Goal: Find contact information

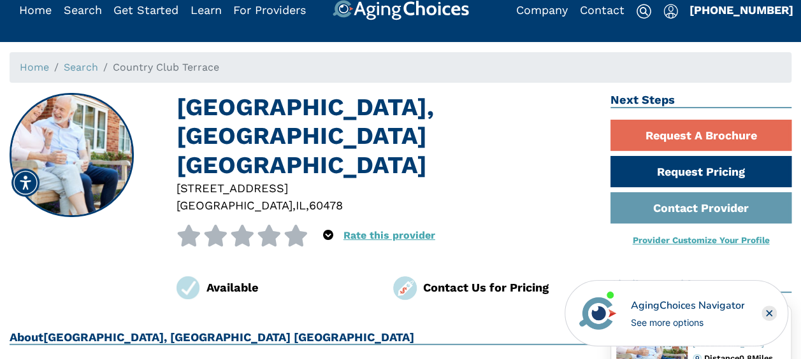
scroll to position [64, 0]
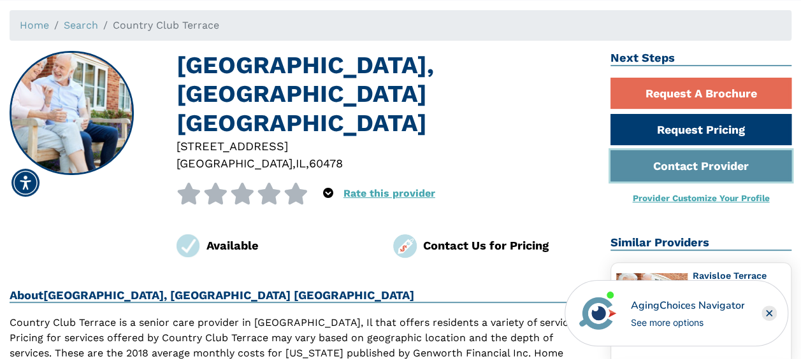
click at [667, 168] on link "Contact Provider" at bounding box center [700, 165] width 181 height 31
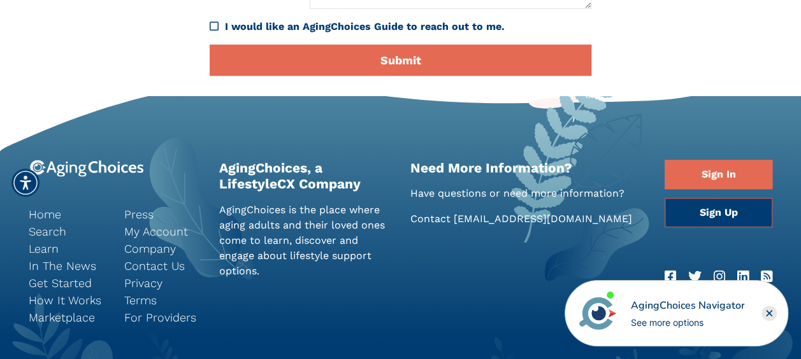
scroll to position [442, 0]
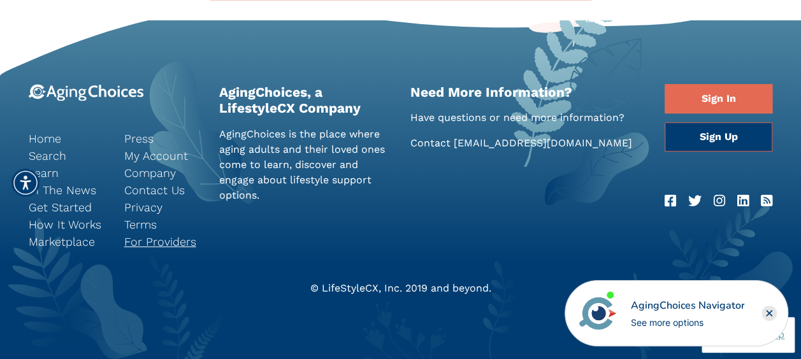
click at [152, 243] on link "For Providers" at bounding box center [162, 241] width 76 height 17
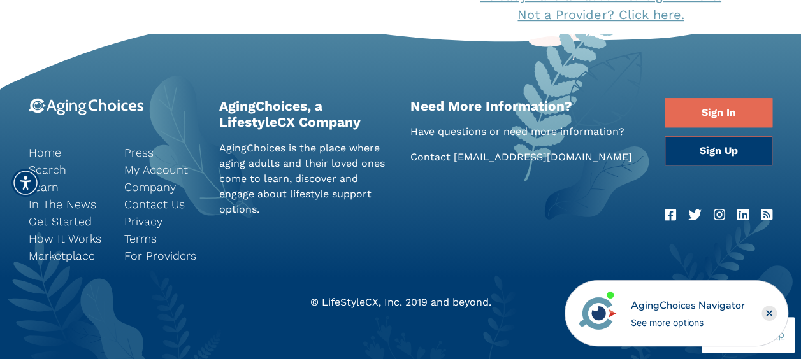
scroll to position [479, 0]
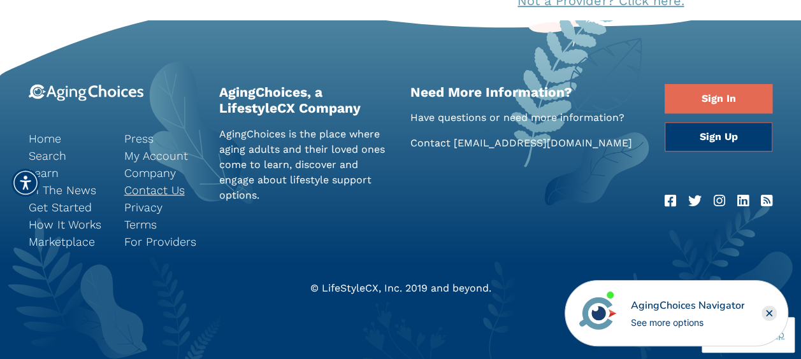
click at [148, 194] on link "Contact Us" at bounding box center [162, 190] width 76 height 17
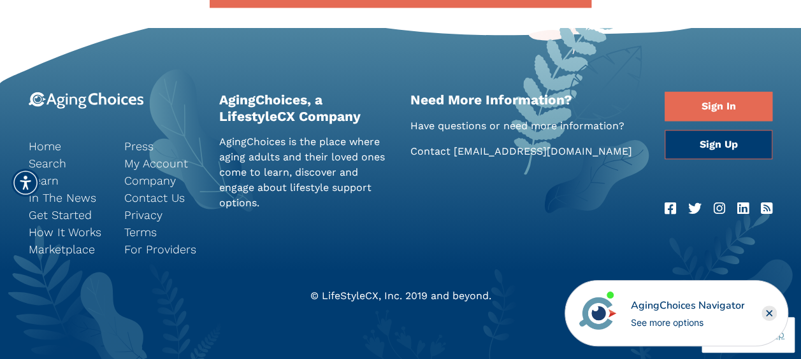
scroll to position [582, 0]
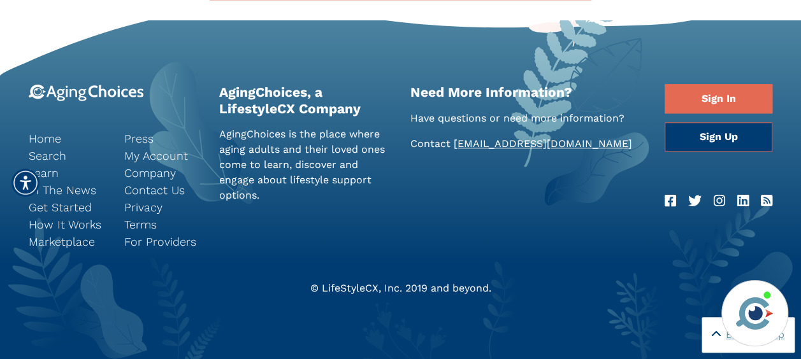
click at [466, 145] on link "[EMAIL_ADDRESS][DOMAIN_NAME]" at bounding box center [543, 144] width 178 height 12
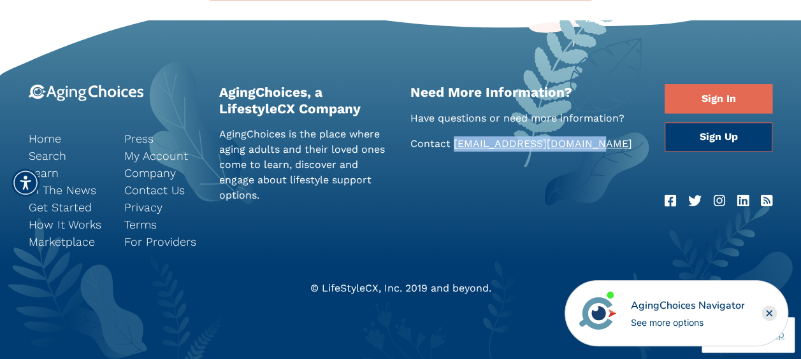
drag, startPoint x: 602, startPoint y: 145, endPoint x: 454, endPoint y: 144, distance: 148.5
click at [454, 144] on p "Contact Support@AgingChoices.com" at bounding box center [527, 143] width 235 height 15
copy link "[EMAIL_ADDRESS][DOMAIN_NAME]"
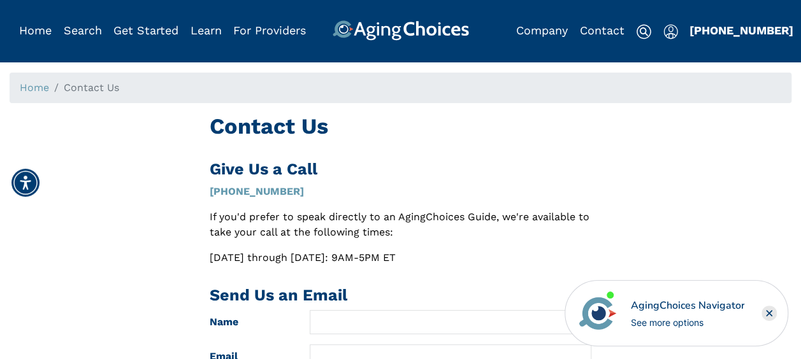
scroll to position [0, 0]
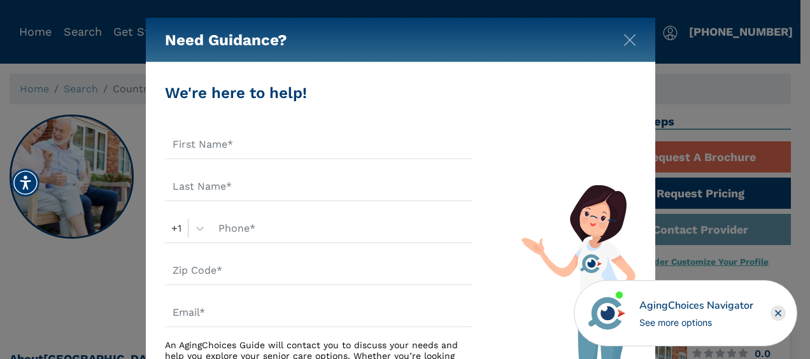
click at [634, 48] on div "Need Guidance?" at bounding box center [401, 40] width 510 height 45
click at [629, 39] on img "Close" at bounding box center [630, 40] width 13 height 13
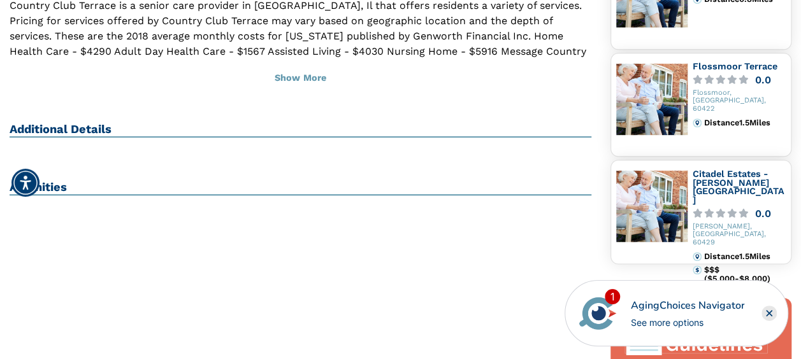
scroll to position [382, 0]
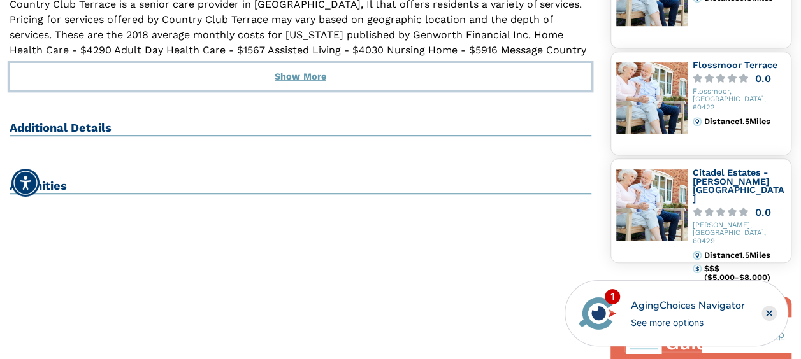
click at [291, 63] on button "Show More" at bounding box center [301, 77] width 582 height 28
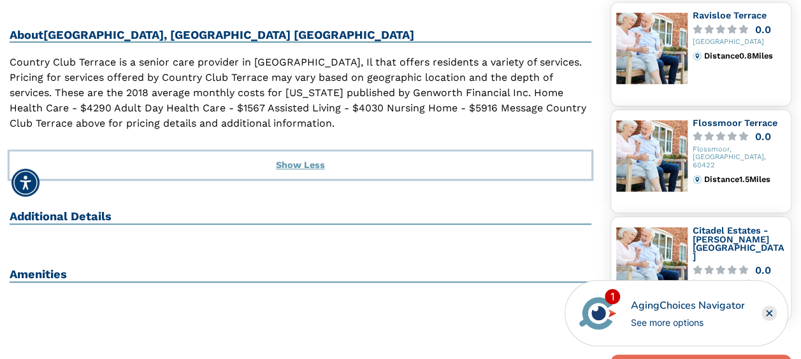
scroll to position [319, 0]
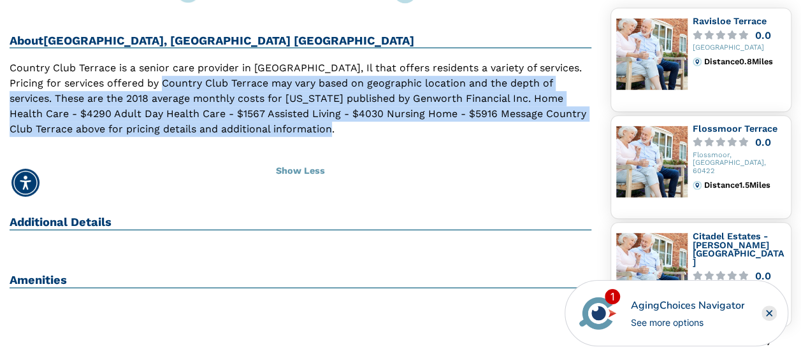
drag, startPoint x: 159, startPoint y: 54, endPoint x: 341, endPoint y: 110, distance: 190.7
click at [341, 110] on div "Country Club Terrace is a senior care provider in [GEOGRAPHIC_DATA], Il that of…" at bounding box center [301, 107] width 582 height 92
click at [718, 125] on link "Flossmoor Terrace" at bounding box center [735, 129] width 85 height 10
